Goal: Check status

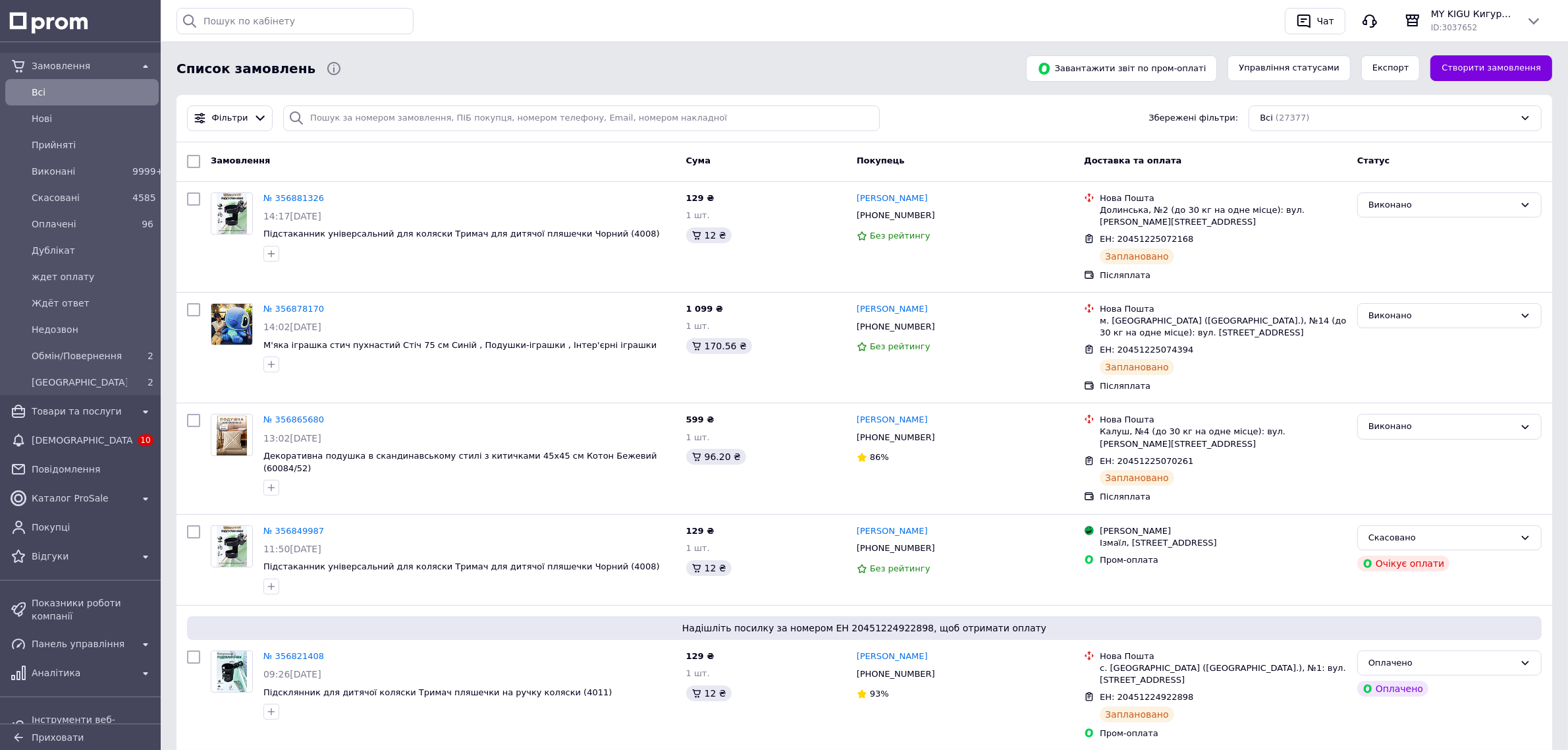
click at [378, 132] on div "Фільтри Збережені фільтри: Всі (27377)" at bounding box center [864, 119] width 1376 height 48
click at [378, 123] on input "search" at bounding box center [580, 118] width 595 height 26
paste input "20451224977428"
type input "20451224977428"
